Goal: Information Seeking & Learning: Find specific page/section

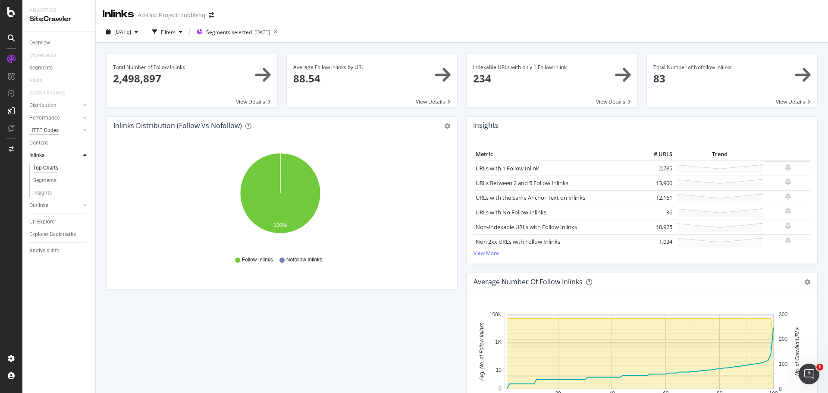
click at [43, 130] on div "HTTP Codes" at bounding box center [43, 130] width 29 height 9
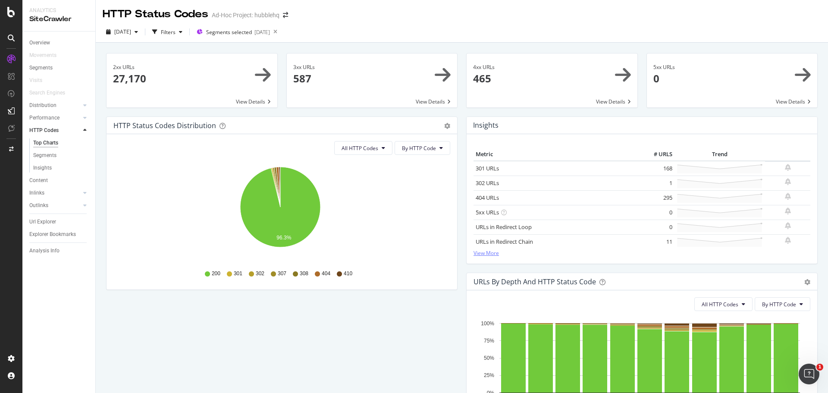
click at [484, 254] on link "View More" at bounding box center [641, 252] width 337 height 7
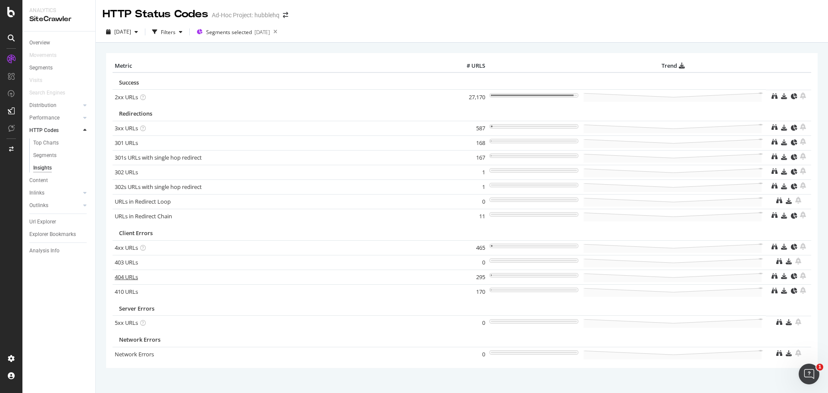
click at [135, 276] on link "404 URLs" at bounding box center [126, 277] width 23 height 8
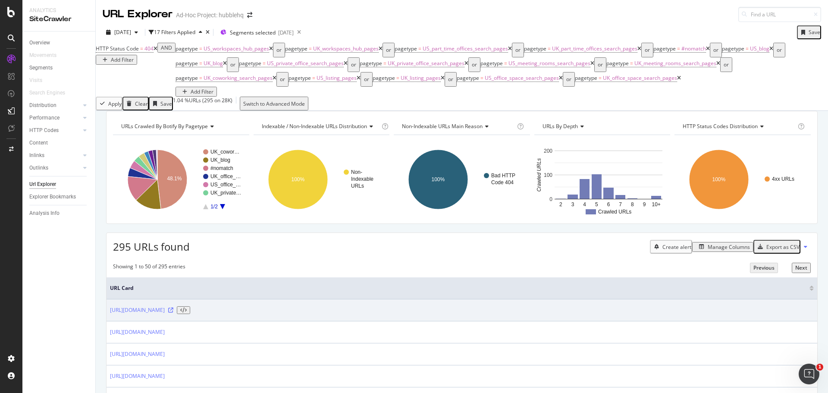
click at [173, 313] on icon at bounding box center [170, 309] width 5 height 5
click at [165, 314] on link "https://hubblehq.com/private-day-offices/united-kingdom/birmingham" at bounding box center [137, 310] width 55 height 8
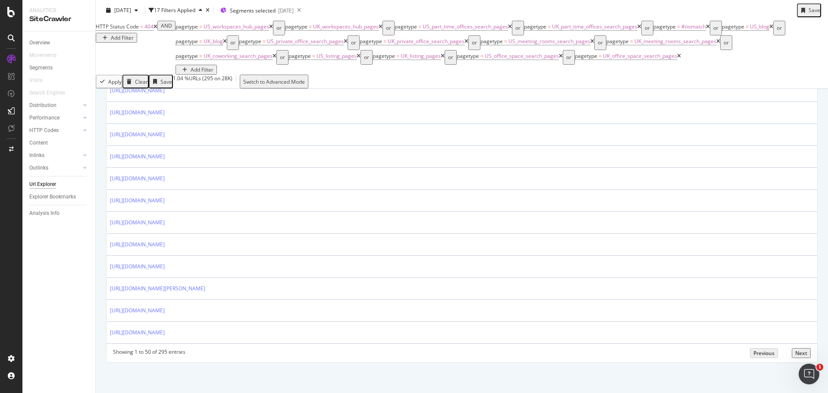
scroll to position [1122, 0]
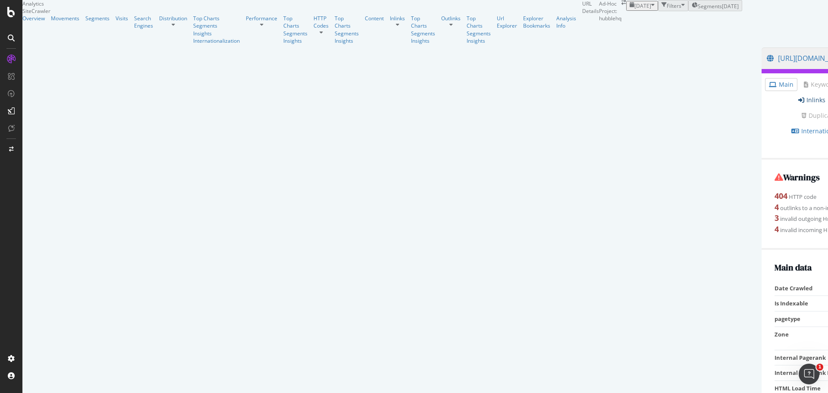
click at [798, 104] on link "Inlinks" at bounding box center [811, 100] width 27 height 9
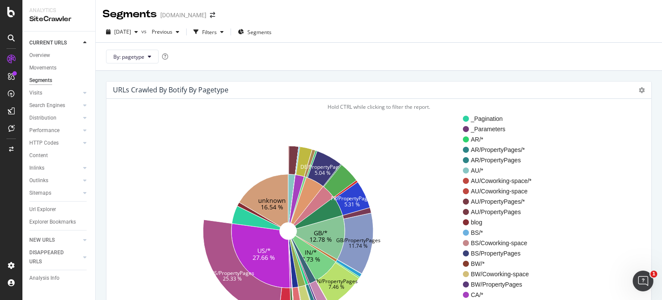
scroll to position [43, 0]
